Goal: Navigation & Orientation: Find specific page/section

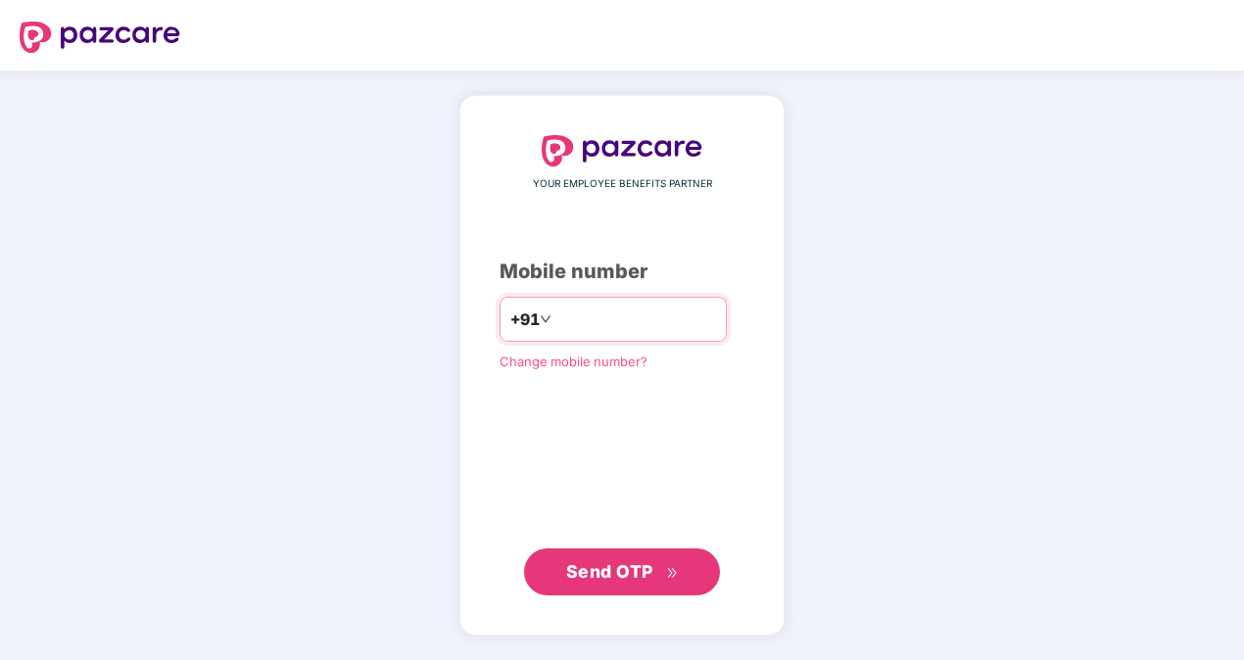
type input "**********"
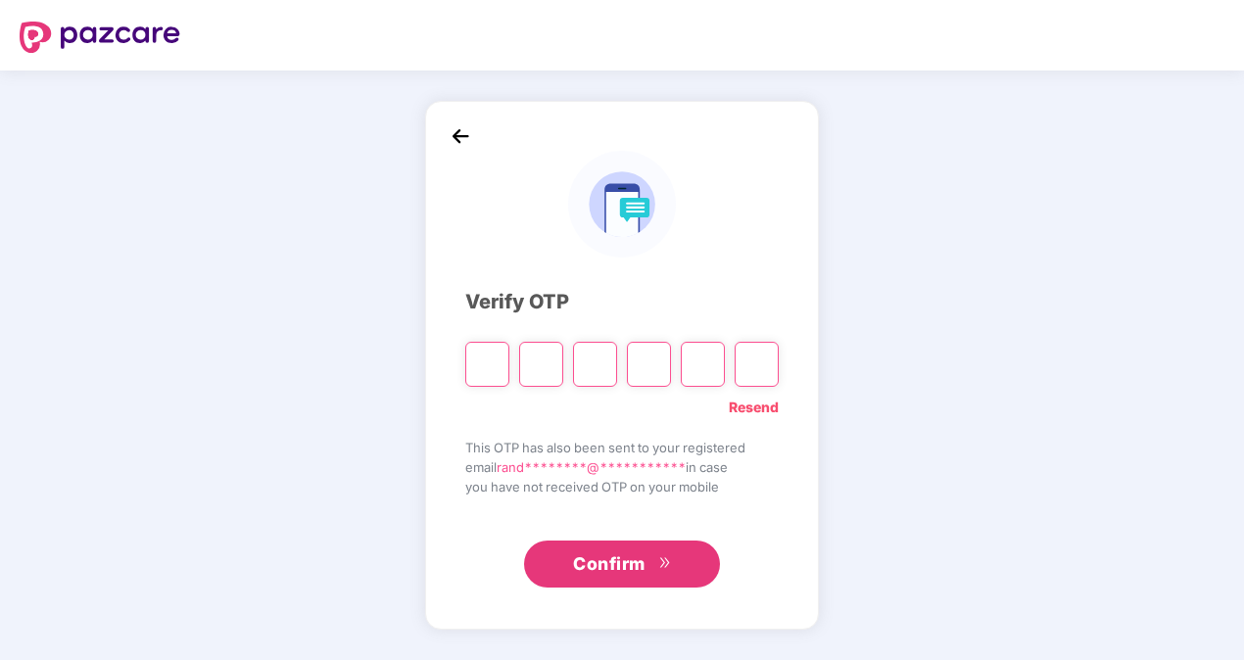
type input "*"
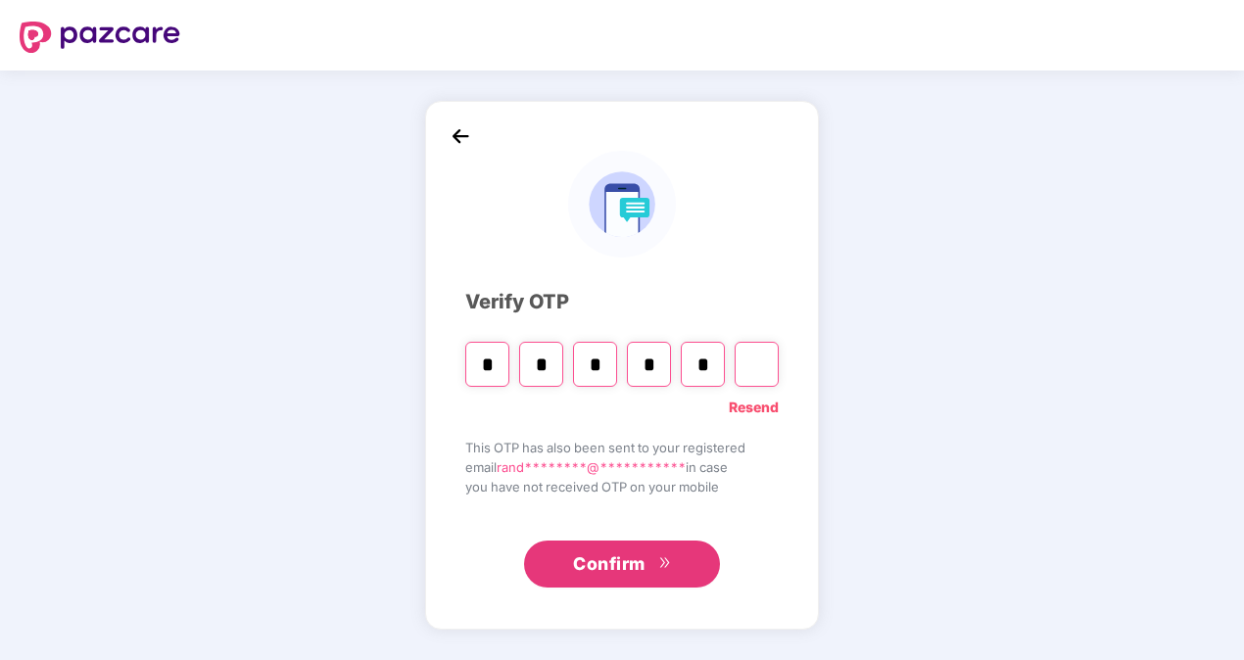
type input "*"
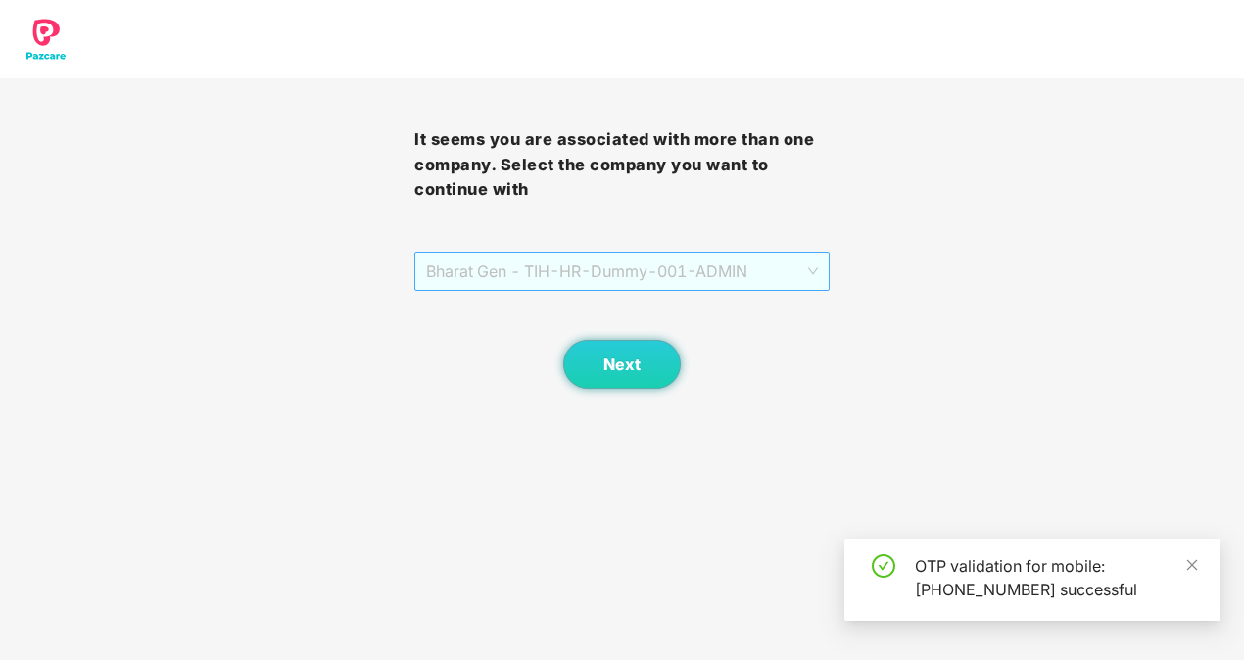
click at [641, 270] on span "Bharat Gen - TIH - HR-Dummy-001 - ADMIN" at bounding box center [621, 271] width 391 height 37
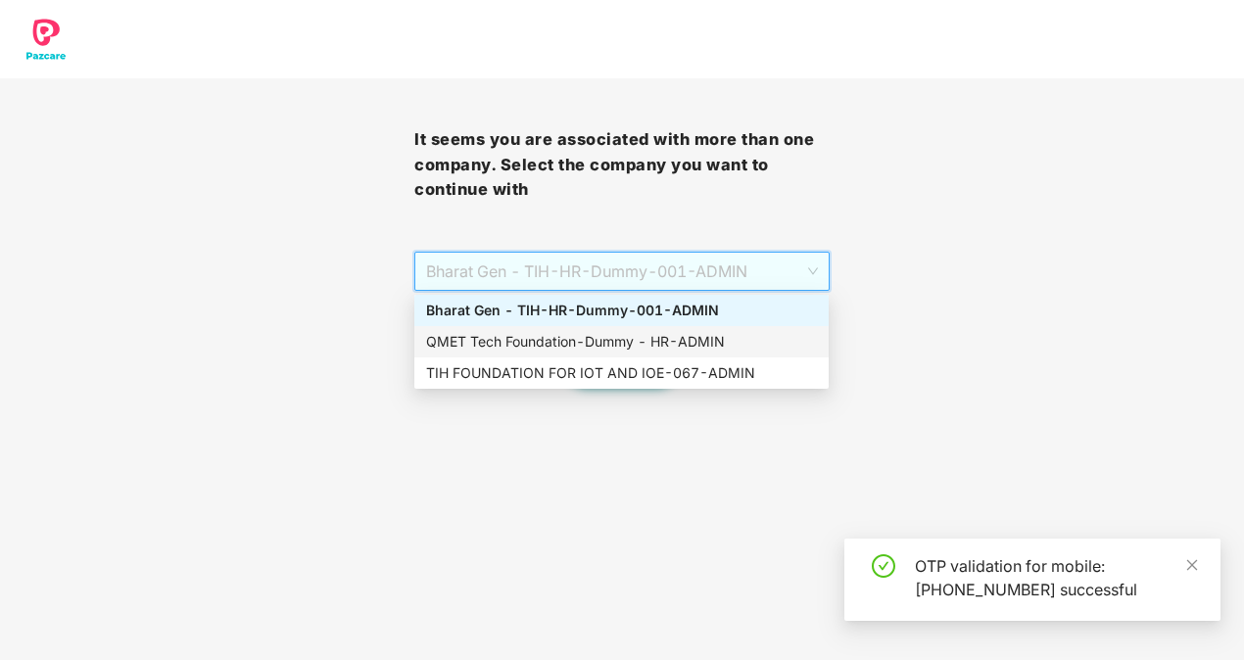
click at [554, 335] on div "QMET Tech Foundation - Dummy - HR - ADMIN" at bounding box center [621, 342] width 391 height 22
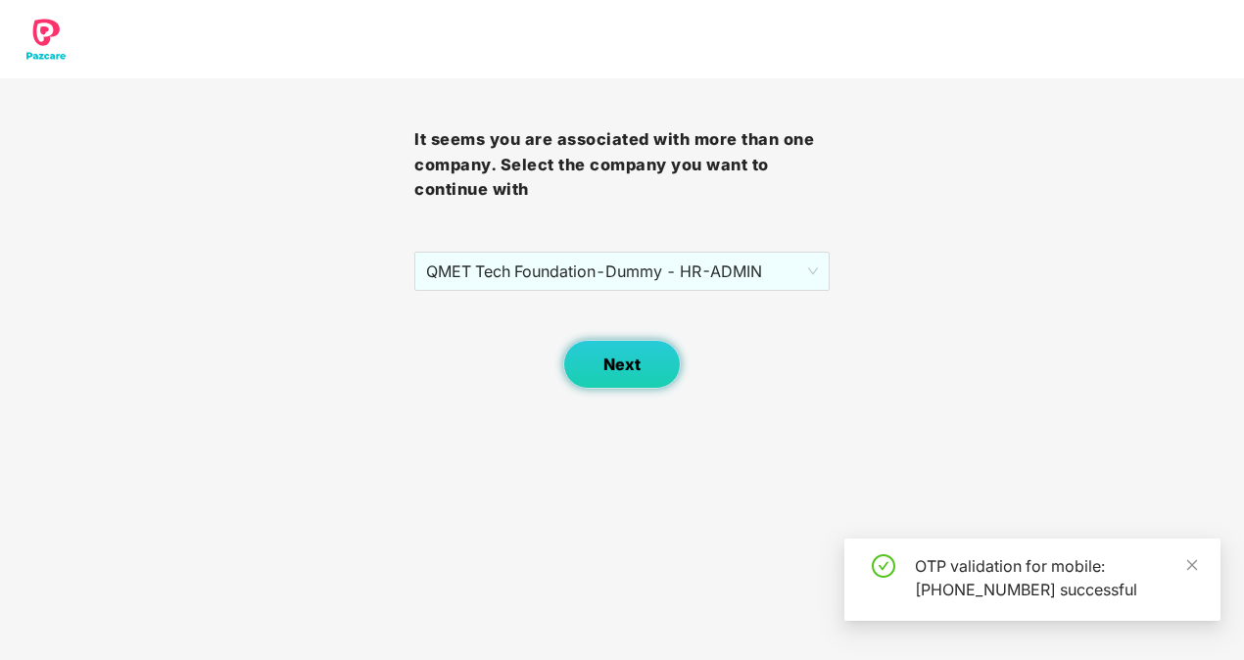
click at [601, 366] on button "Next" at bounding box center [622, 364] width 118 height 49
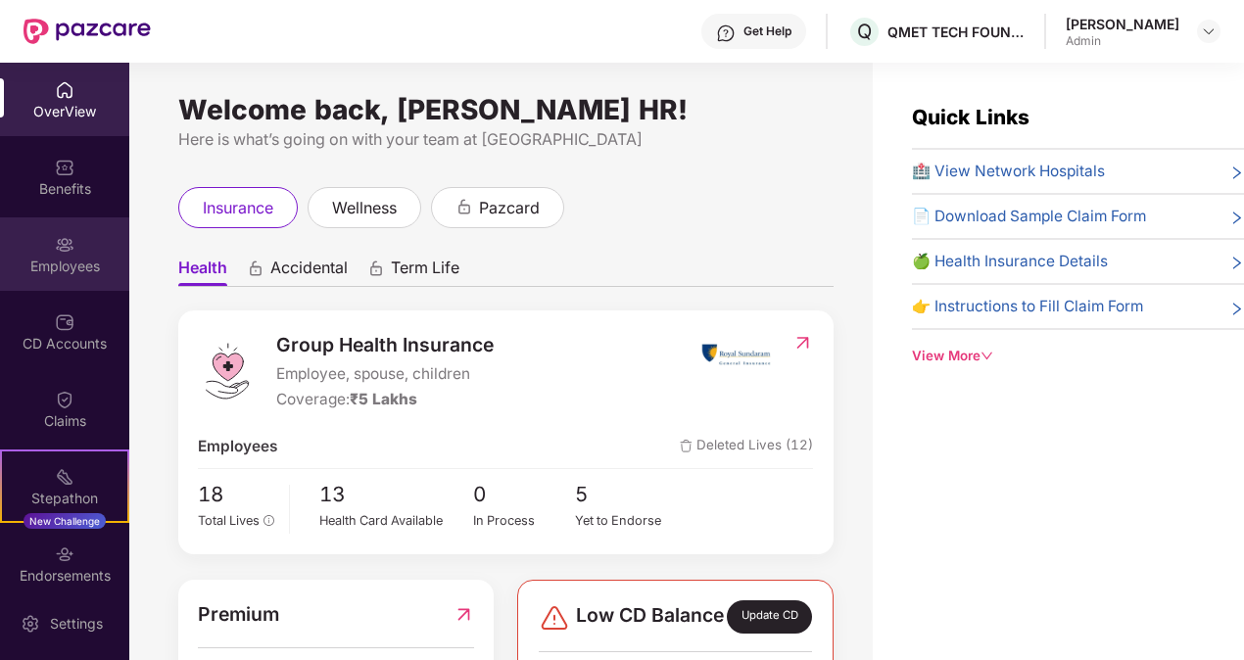
click at [63, 257] on div "Employees" at bounding box center [64, 267] width 129 height 20
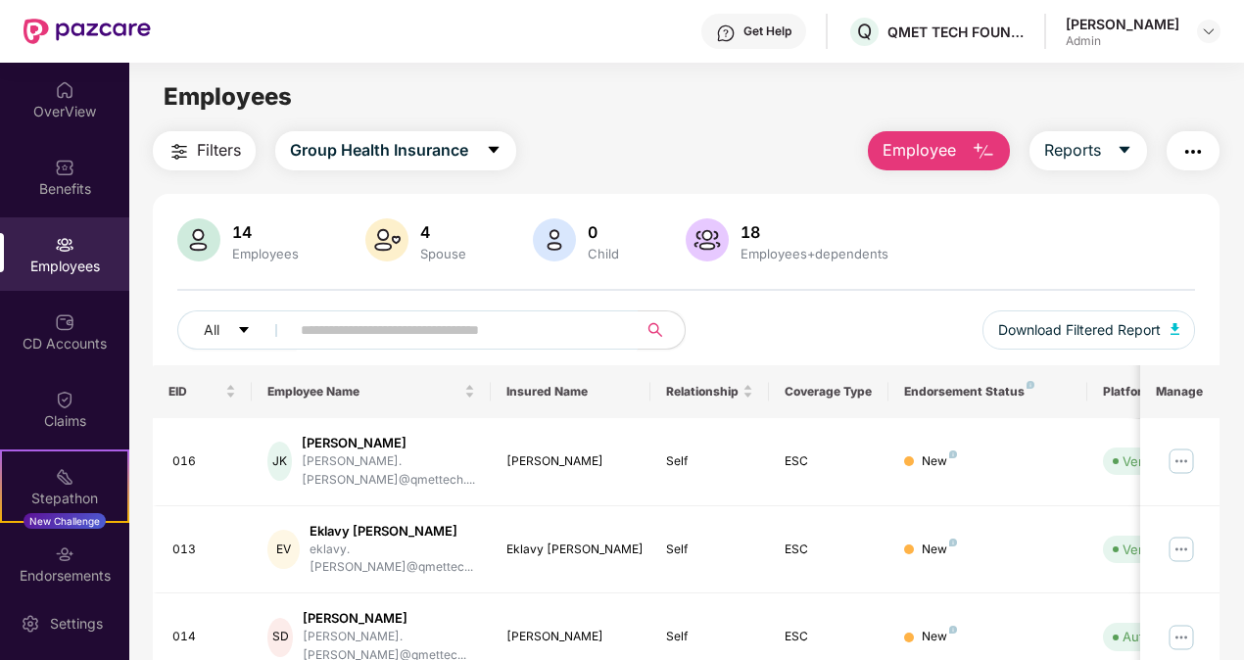
click at [466, 331] on input "text" at bounding box center [456, 329] width 310 height 29
